Goal: Navigation & Orientation: Understand site structure

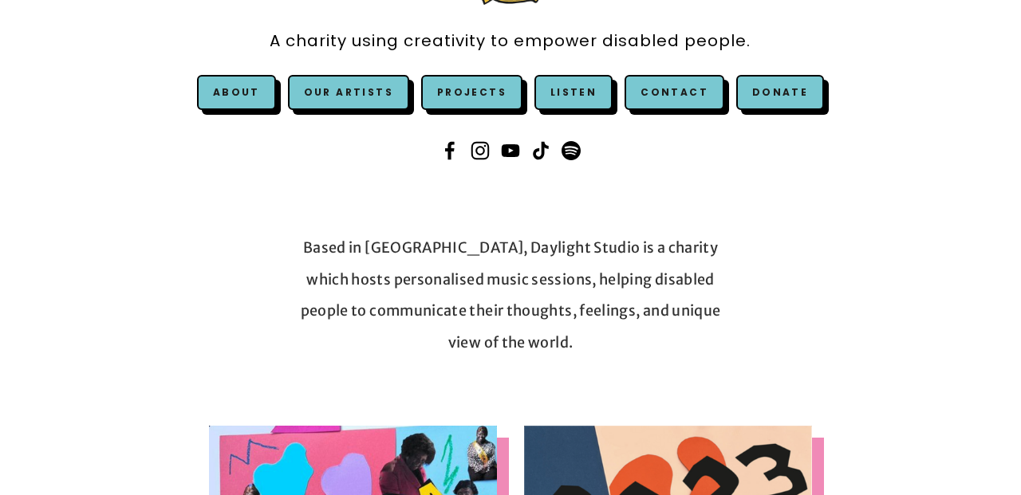
scroll to position [258, 0]
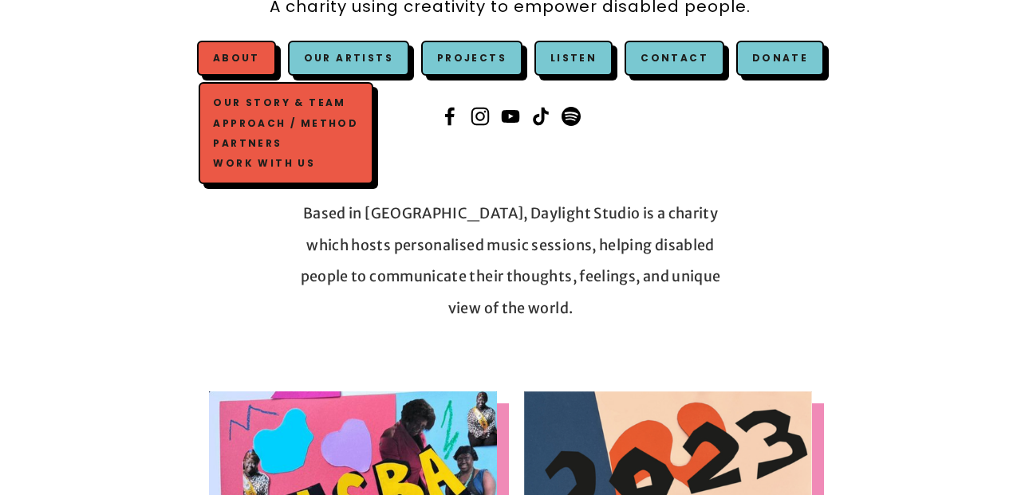
click at [250, 120] on link "Approach / Method" at bounding box center [286, 123] width 152 height 20
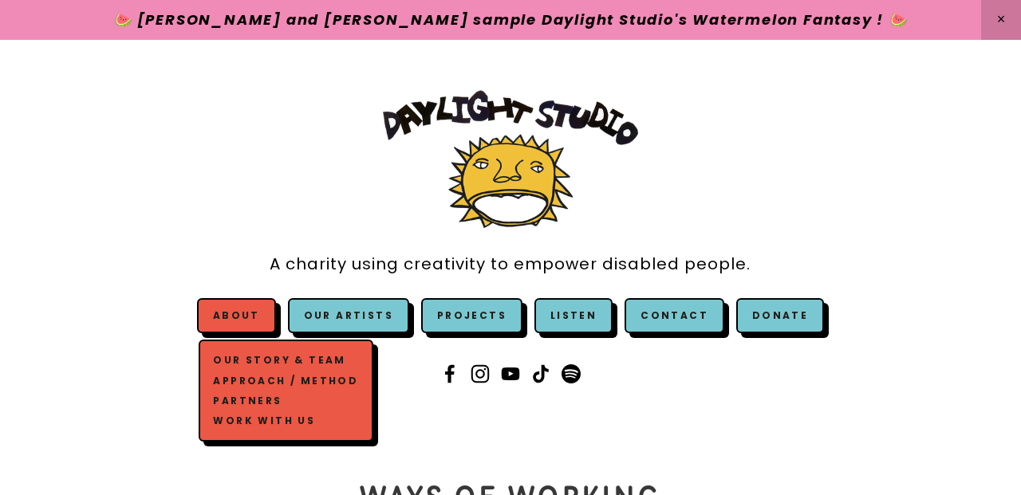
click at [240, 361] on link "Our Story & Team" at bounding box center [286, 361] width 152 height 20
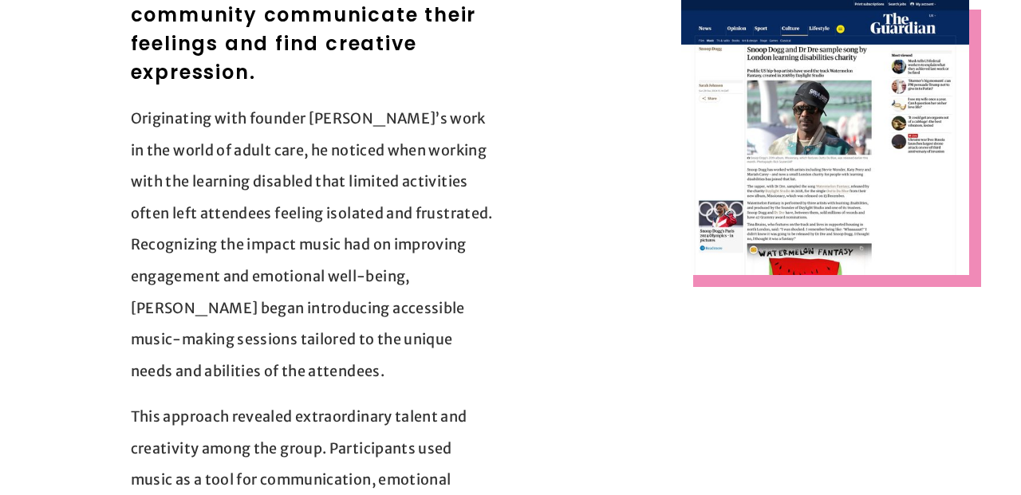
scroll to position [510, 0]
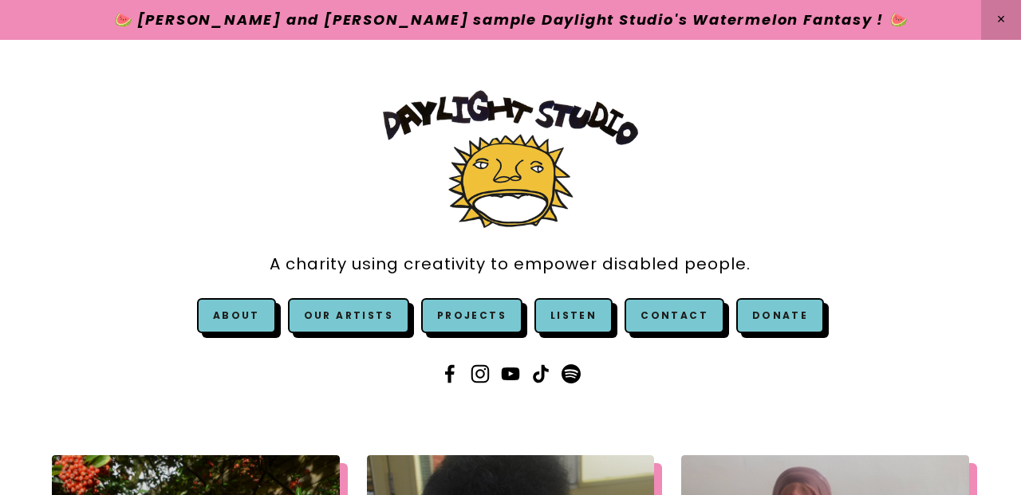
scroll to position [211, 0]
